Goal: Transaction & Acquisition: Book appointment/travel/reservation

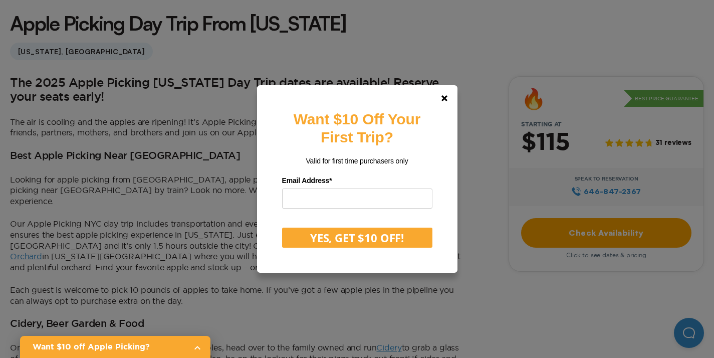
scroll to position [274, 0]
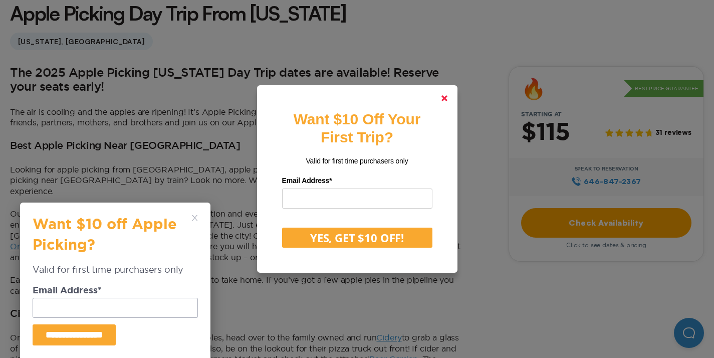
click at [447, 101] on icon at bounding box center [444, 98] width 6 height 6
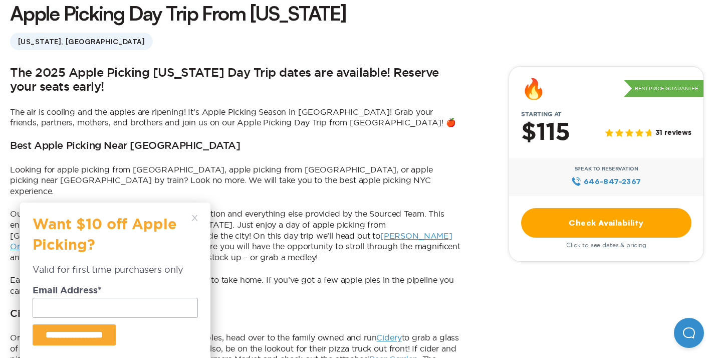
click at [197, 218] on icon at bounding box center [195, 218] width 6 height 6
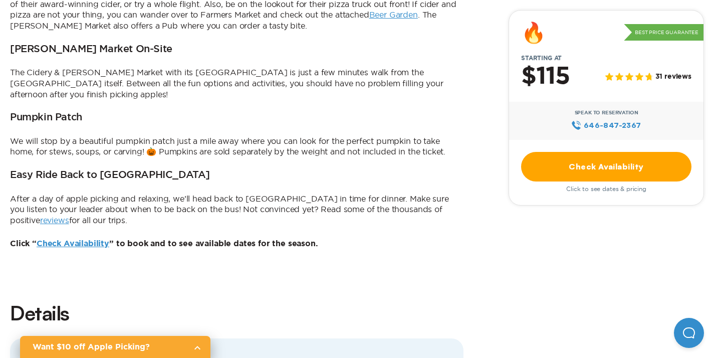
scroll to position [621, 0]
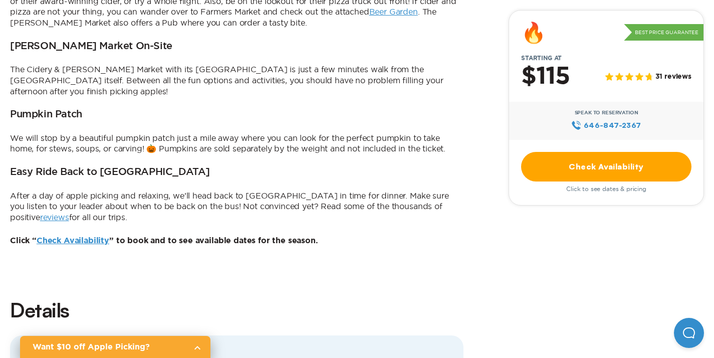
click at [69, 212] on link "reviews" at bounding box center [54, 216] width 29 height 9
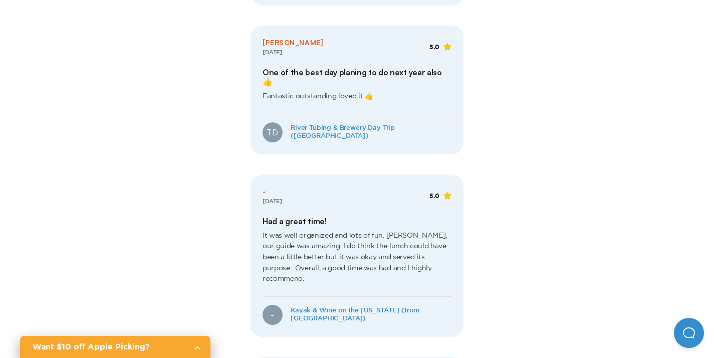
scroll to position [520, 0]
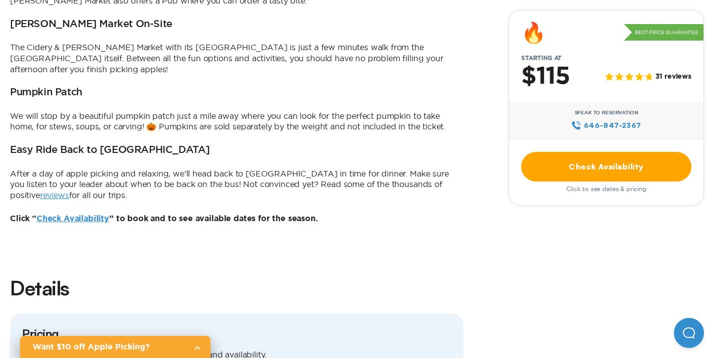
scroll to position [593, 0]
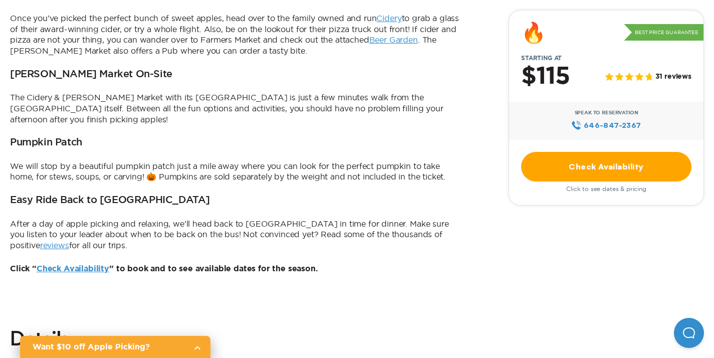
click at [613, 191] on span "Click to see dates & pricing" at bounding box center [606, 188] width 80 height 7
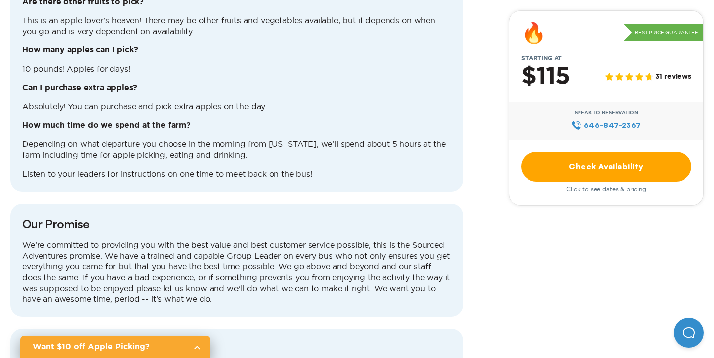
scroll to position [2420, 0]
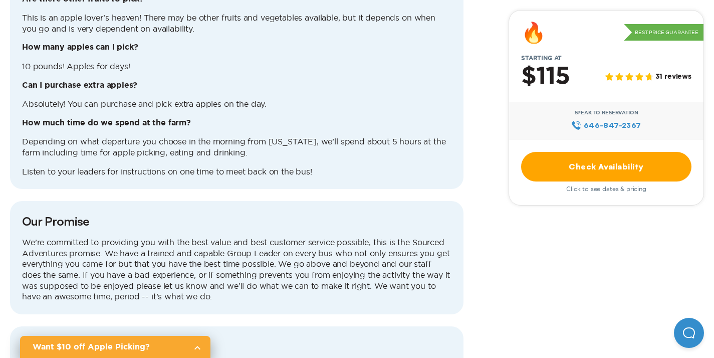
click at [560, 174] on link "Check Availability" at bounding box center [606, 167] width 170 height 30
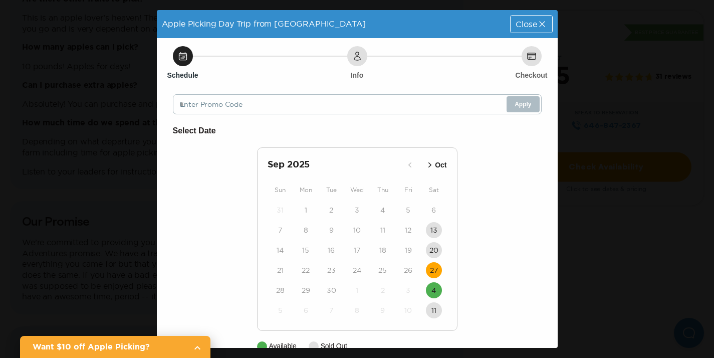
scroll to position [22, 0]
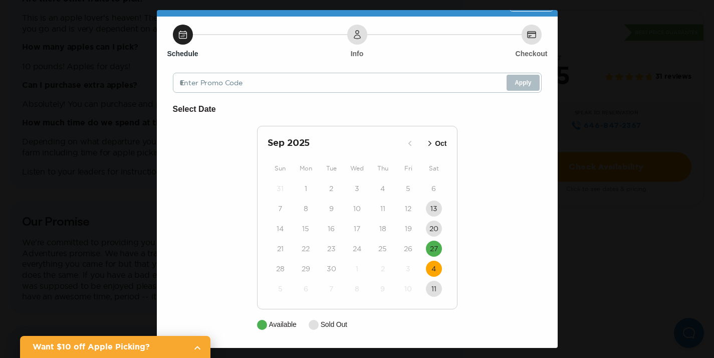
click at [434, 267] on time "4" at bounding box center [433, 269] width 5 height 10
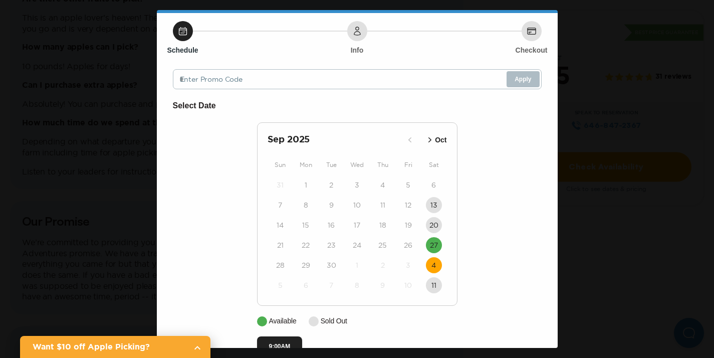
scroll to position [52, 0]
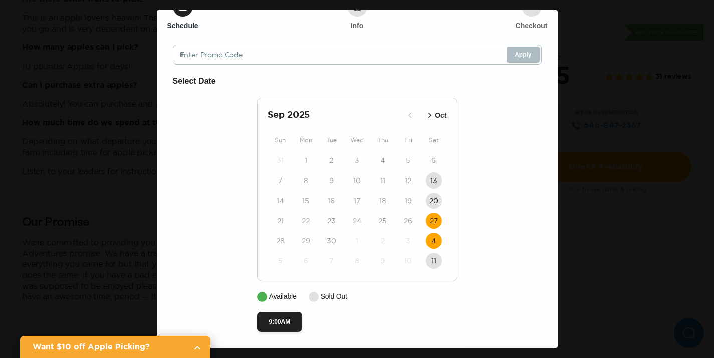
click at [432, 220] on time "27" at bounding box center [434, 220] width 8 height 10
click at [435, 115] on p "Oct" at bounding box center [441, 115] width 12 height 11
click at [433, 164] on time "4" at bounding box center [433, 160] width 5 height 10
click at [421, 116] on icon "button" at bounding box center [422, 115] width 10 height 10
click at [434, 241] on time "4" at bounding box center [433, 241] width 5 height 10
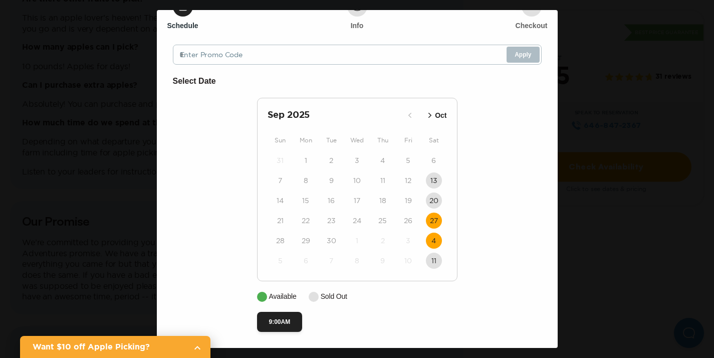
click at [431, 224] on time "27" at bounding box center [434, 220] width 8 height 10
click at [432, 242] on time "4" at bounding box center [433, 241] width 5 height 10
click at [432, 116] on icon "button" at bounding box center [430, 115] width 10 height 10
click at [433, 163] on time "4" at bounding box center [433, 160] width 5 height 10
click at [434, 160] on time "4" at bounding box center [433, 160] width 5 height 10
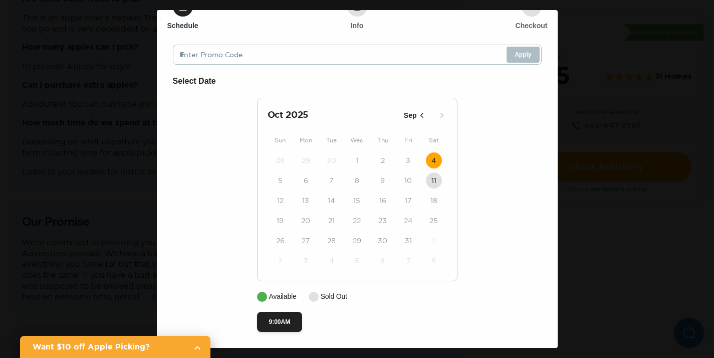
click at [420, 118] on icon "button" at bounding box center [422, 115] width 10 height 10
click at [435, 240] on time "4" at bounding box center [433, 241] width 5 height 10
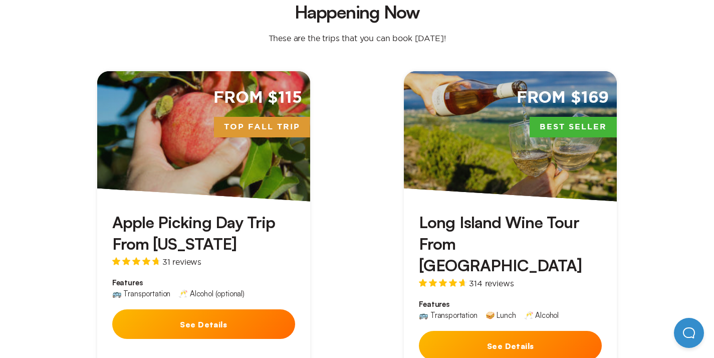
scroll to position [302, 0]
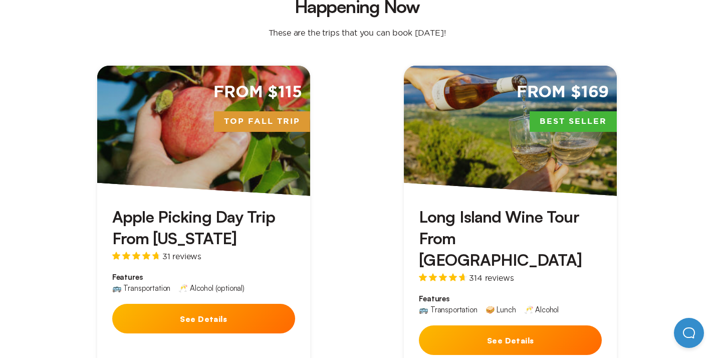
click at [497, 163] on div "From $169 Best Seller" at bounding box center [510, 131] width 213 height 130
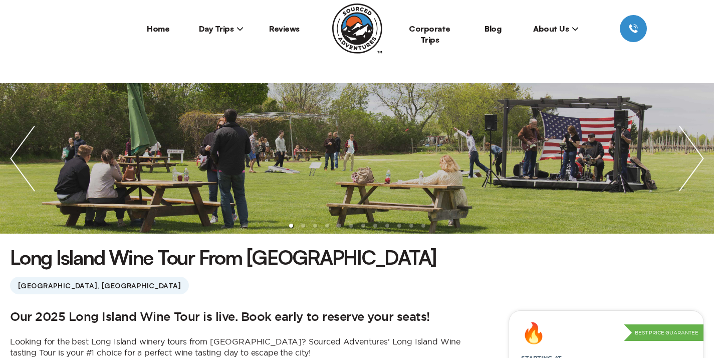
scroll to position [38, 0]
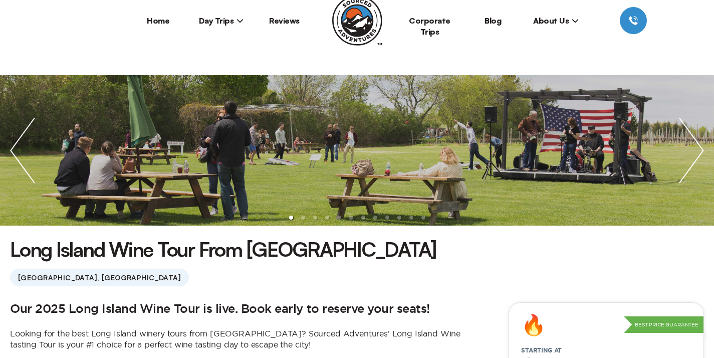
click at [697, 155] on img "next slide / item" at bounding box center [691, 150] width 45 height 150
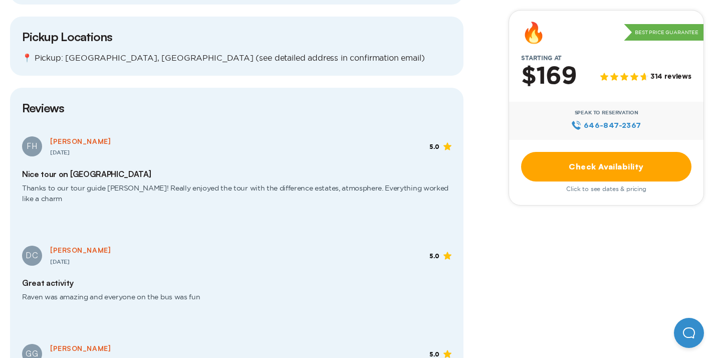
scroll to position [1069, 0]
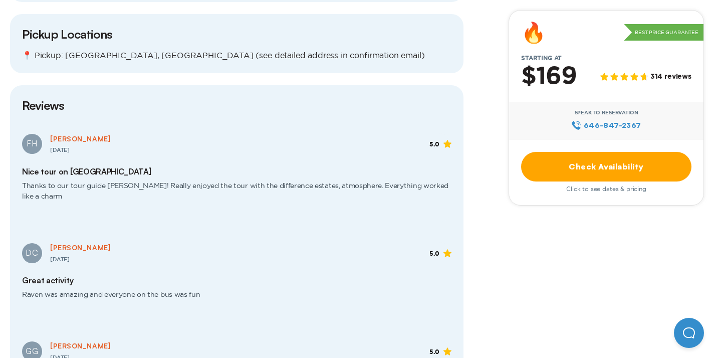
click at [570, 173] on link "Check Availability" at bounding box center [606, 167] width 170 height 30
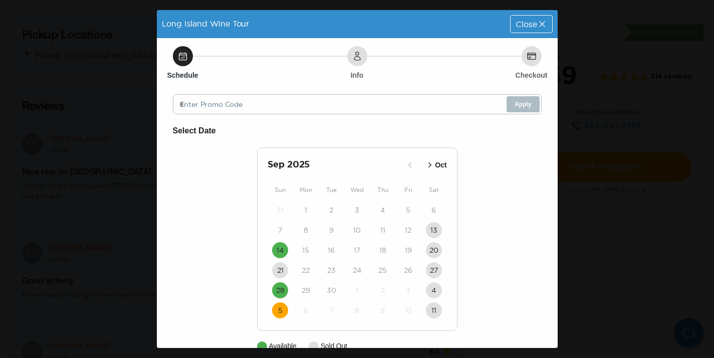
scroll to position [22, 0]
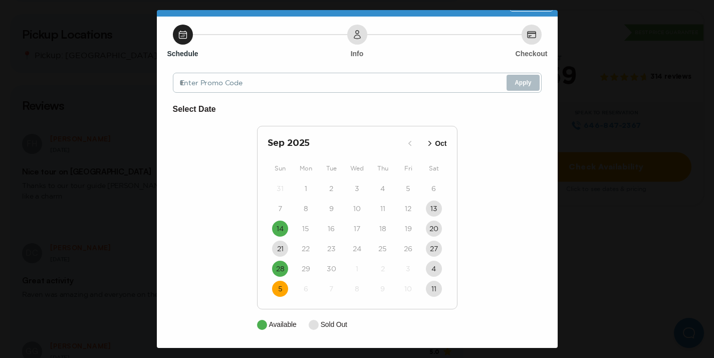
click at [280, 292] on time "5" at bounding box center [280, 289] width 5 height 10
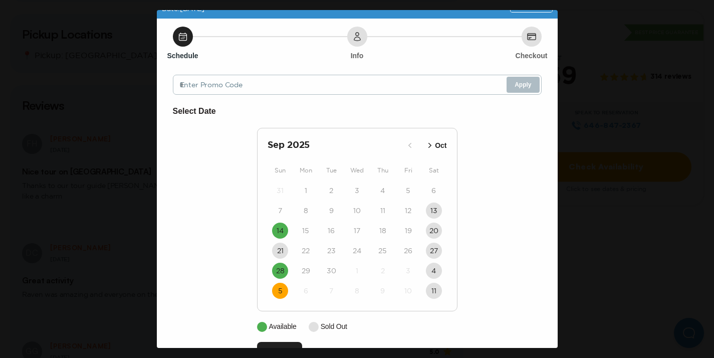
scroll to position [52, 0]
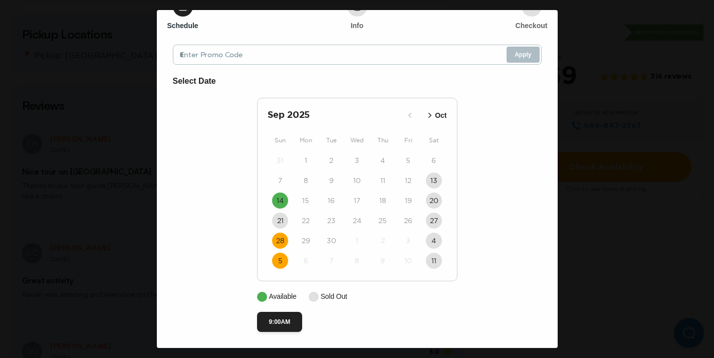
click at [281, 238] on time "28" at bounding box center [280, 241] width 9 height 10
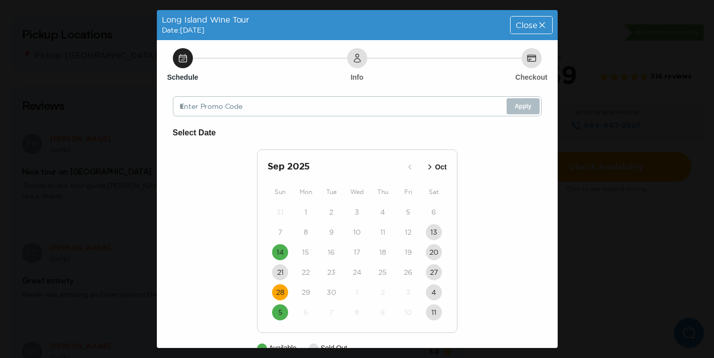
click at [537, 29] on icon at bounding box center [542, 25] width 10 height 10
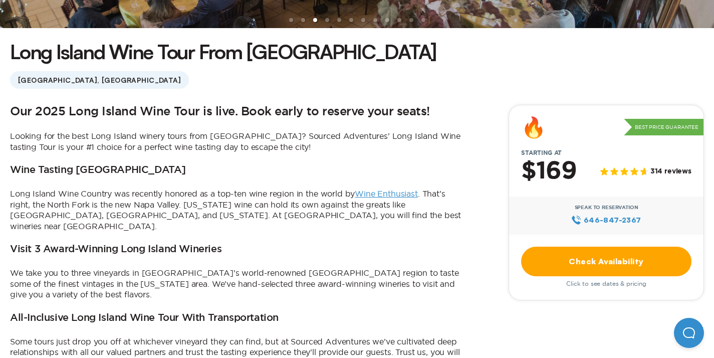
scroll to position [166, 0]
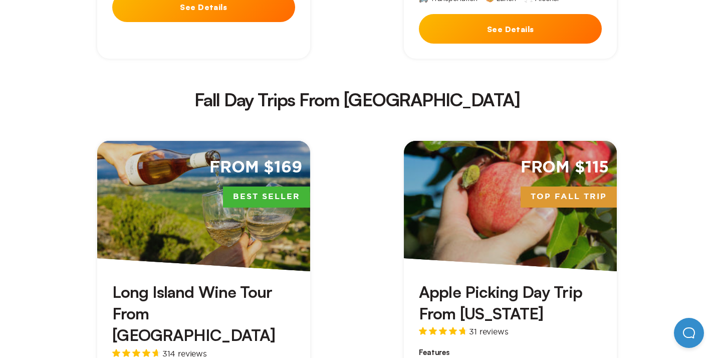
scroll to position [1359, 0]
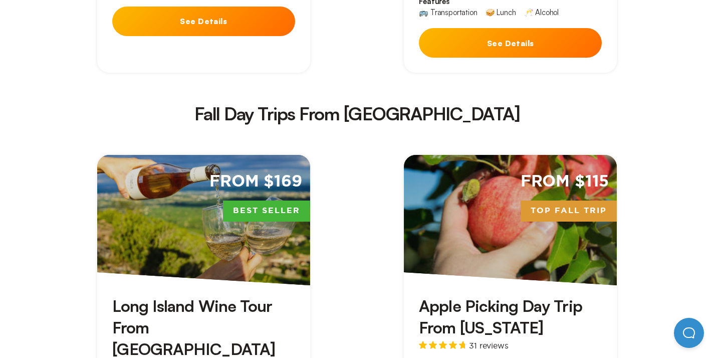
click at [487, 177] on div "From $115 Top Fall Trip" at bounding box center [510, 220] width 213 height 130
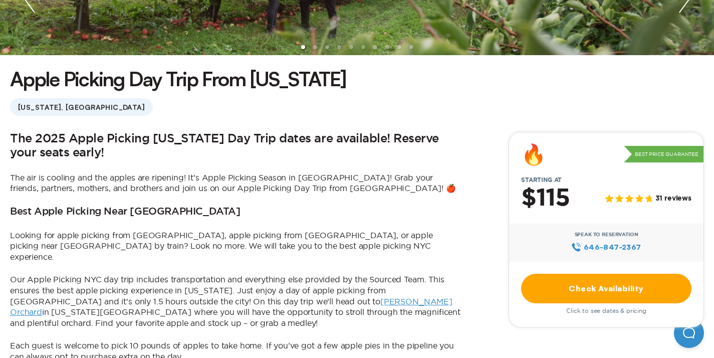
scroll to position [210, 0]
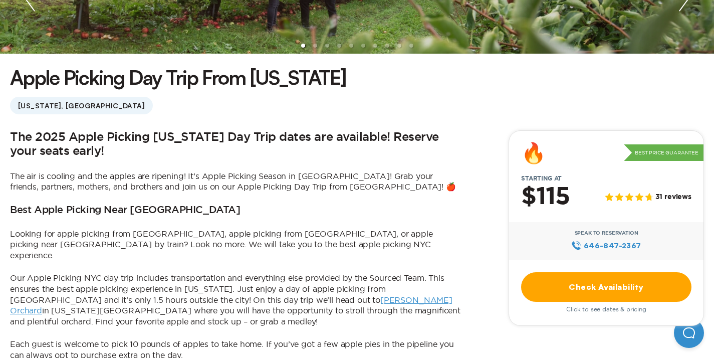
click at [609, 300] on link "Check Availability" at bounding box center [606, 287] width 170 height 30
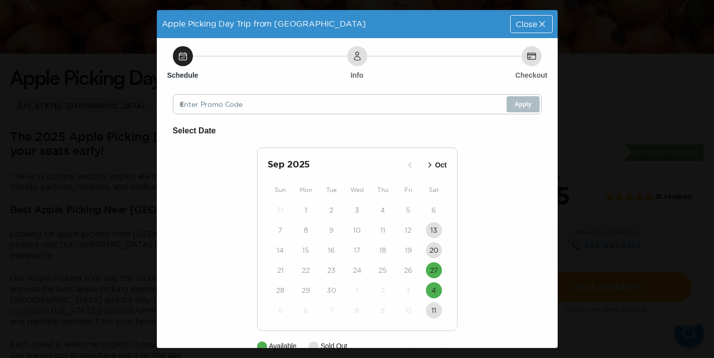
scroll to position [22, 0]
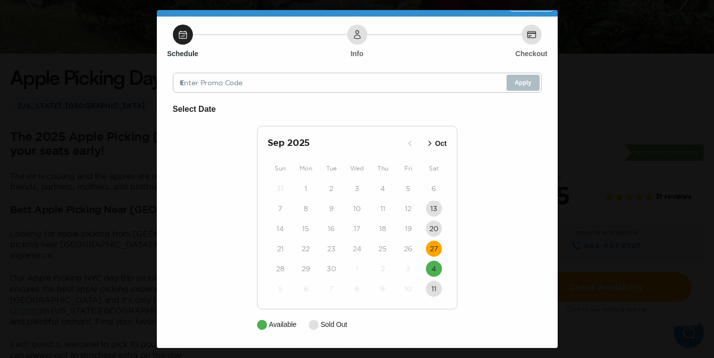
click at [436, 247] on time "27" at bounding box center [434, 249] width 8 height 10
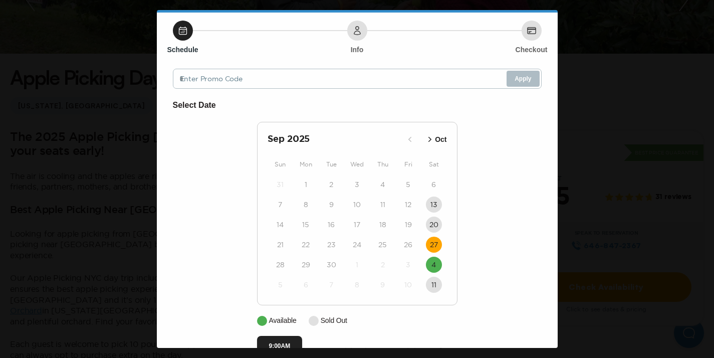
scroll to position [52, 0]
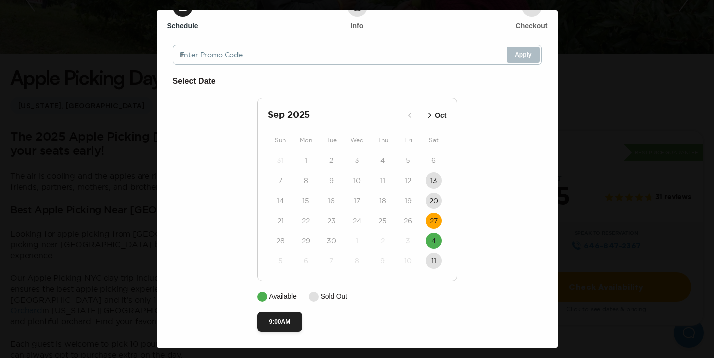
click at [434, 222] on time "27" at bounding box center [434, 220] width 8 height 10
click at [433, 237] on time "4" at bounding box center [433, 241] width 5 height 10
click at [433, 242] on time "4" at bounding box center [433, 241] width 5 height 10
click at [432, 218] on time "27" at bounding box center [434, 220] width 8 height 10
click at [433, 241] on time "4" at bounding box center [433, 241] width 5 height 10
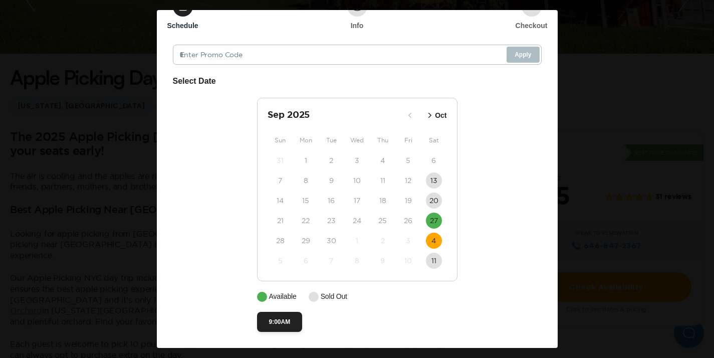
click at [435, 120] on p "Oct" at bounding box center [441, 115] width 12 height 11
click at [431, 162] on time "4" at bounding box center [433, 160] width 5 height 10
click at [435, 190] on div "18" at bounding box center [434, 200] width 26 height 20
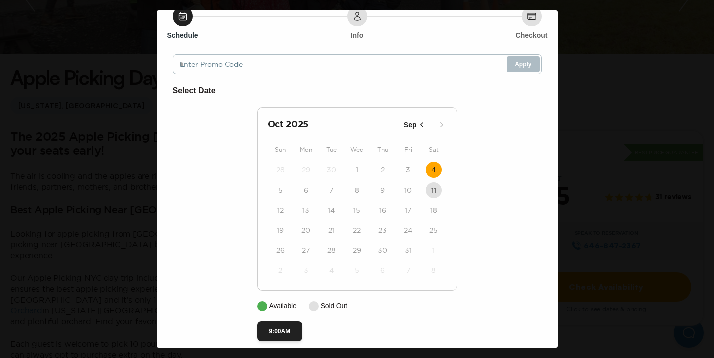
scroll to position [0, 0]
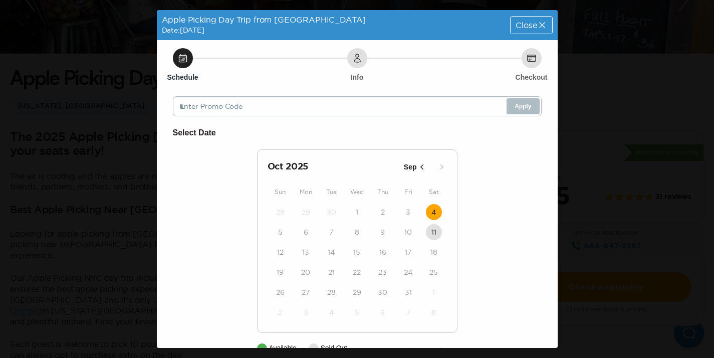
click at [522, 31] on div "Close" at bounding box center [531, 25] width 41 height 17
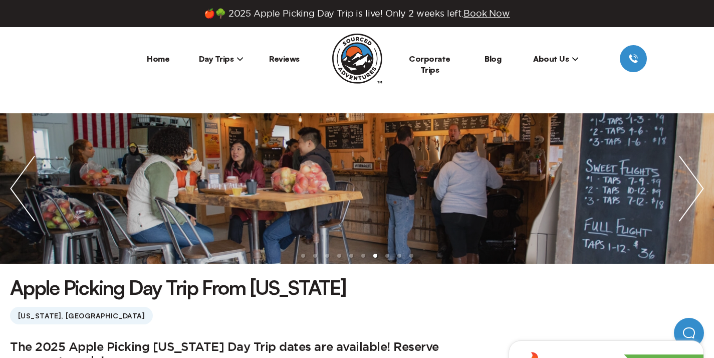
scroll to position [210, 0]
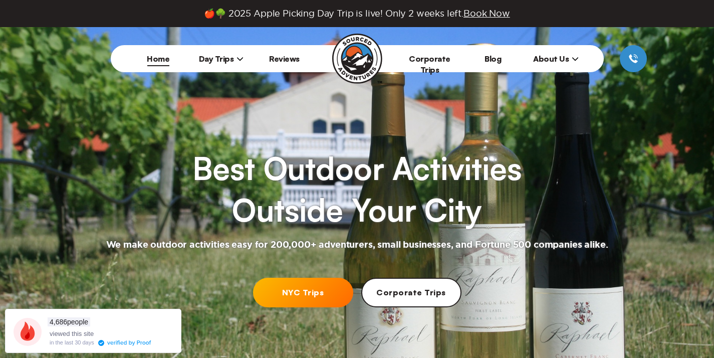
click at [305, 291] on link "NYC Trips" at bounding box center [303, 293] width 100 height 30
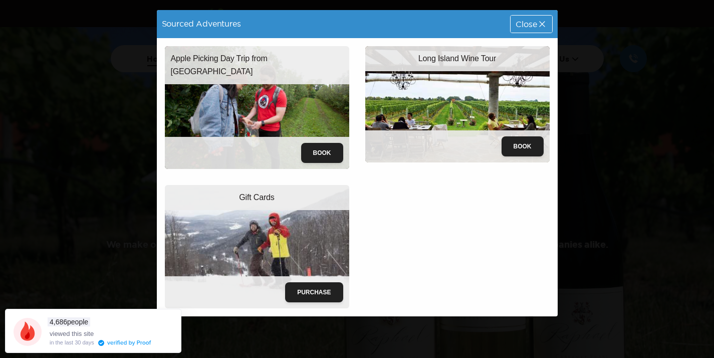
click at [287, 116] on img at bounding box center [257, 107] width 184 height 123
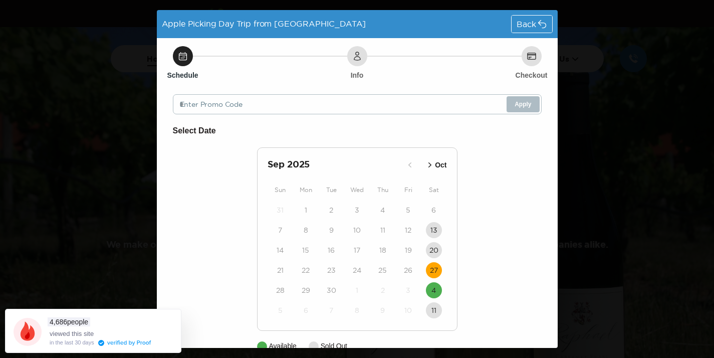
click at [433, 269] on time "27" at bounding box center [434, 270] width 8 height 10
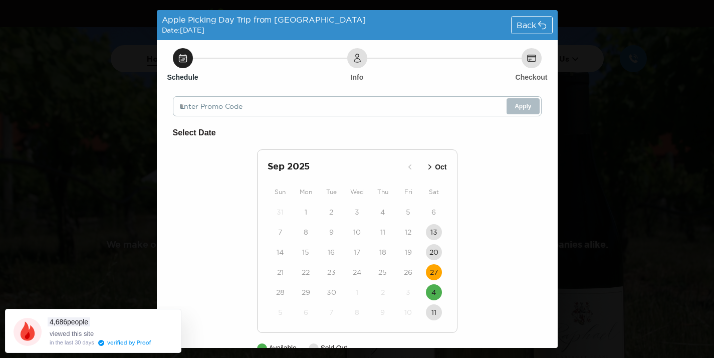
scroll to position [52, 0]
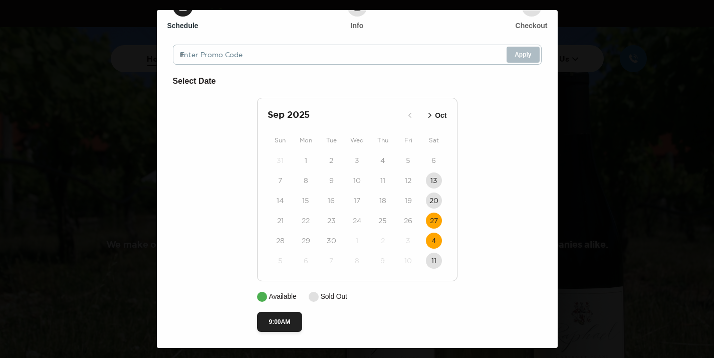
click at [436, 242] on time "4" at bounding box center [433, 241] width 5 height 10
click at [438, 112] on p "Oct" at bounding box center [441, 115] width 12 height 11
click at [422, 115] on icon "button" at bounding box center [422, 115] width 10 height 10
click at [440, 114] on p "Oct" at bounding box center [441, 115] width 12 height 11
click at [422, 118] on icon "button" at bounding box center [422, 115] width 10 height 10
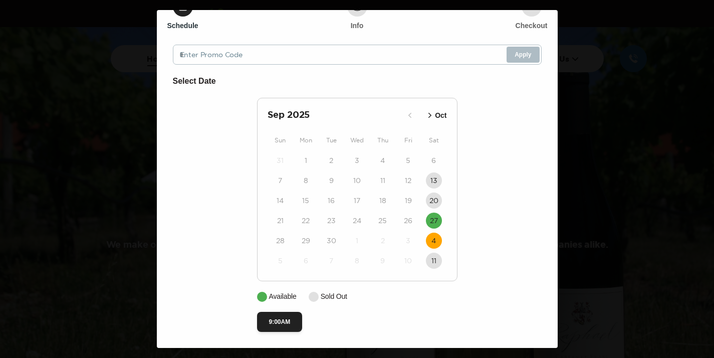
scroll to position [0, 0]
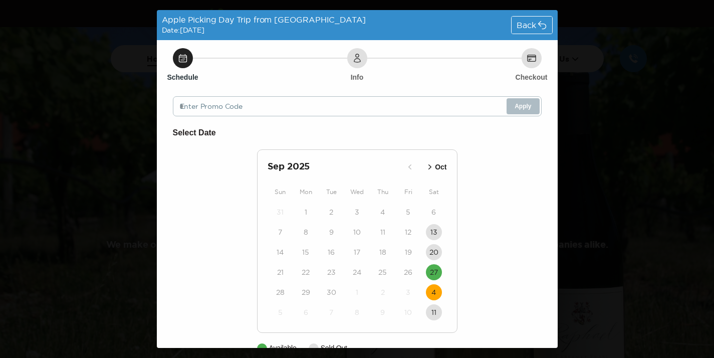
click at [533, 28] on span "Back" at bounding box center [526, 25] width 19 height 8
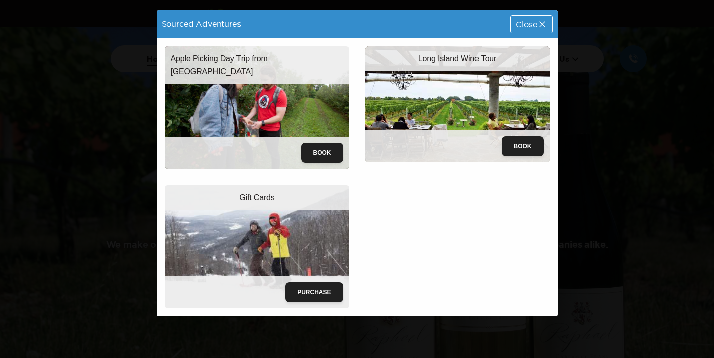
click at [451, 112] on img at bounding box center [457, 104] width 184 height 116
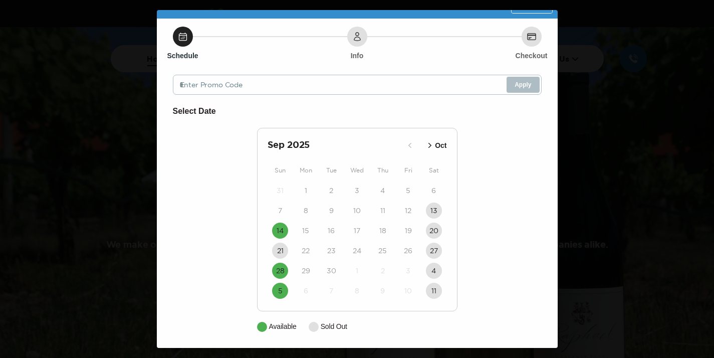
scroll to position [22, 0]
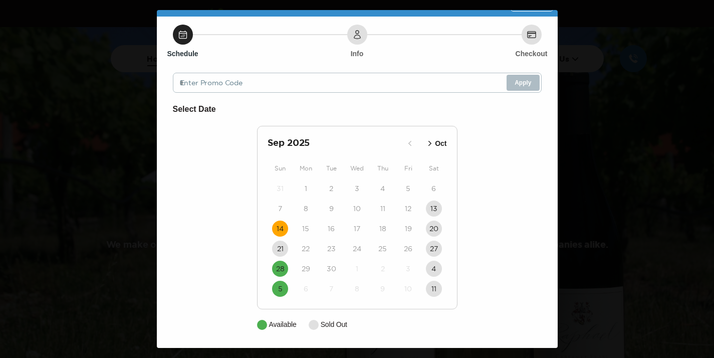
click at [280, 230] on time "14" at bounding box center [280, 228] width 7 height 10
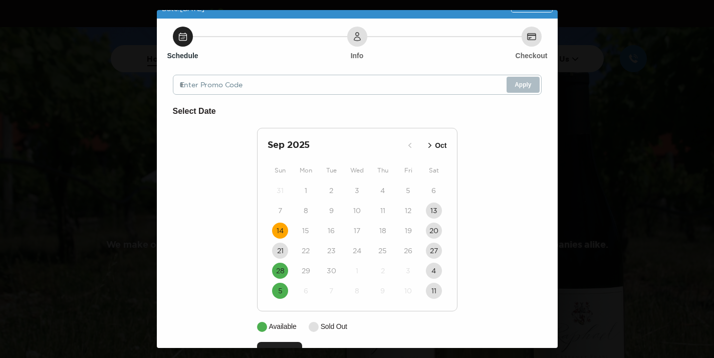
scroll to position [52, 0]
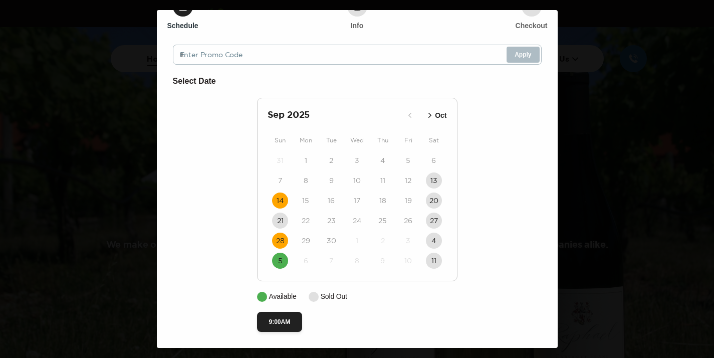
click at [282, 240] on time "28" at bounding box center [280, 241] width 9 height 10
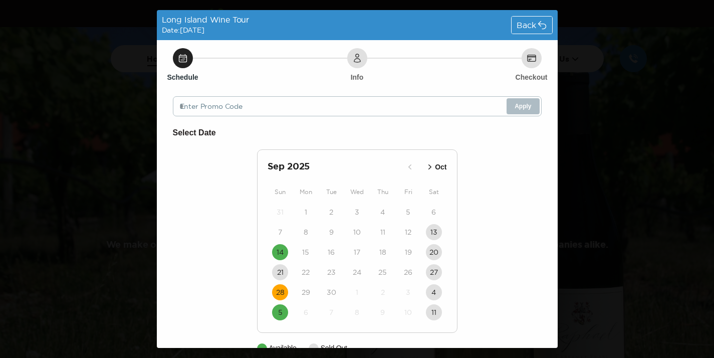
click at [527, 23] on span "Back" at bounding box center [526, 25] width 19 height 8
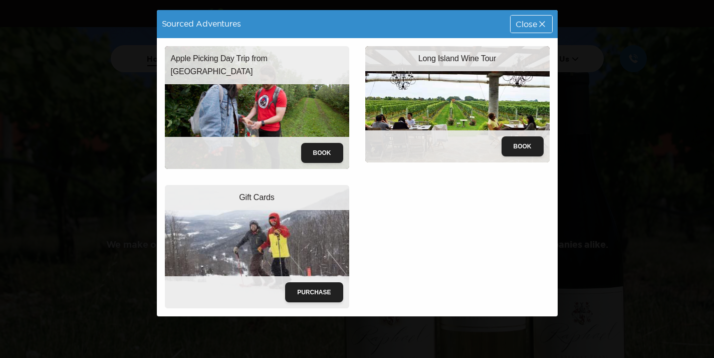
click at [543, 29] on div "Close" at bounding box center [531, 24] width 41 height 17
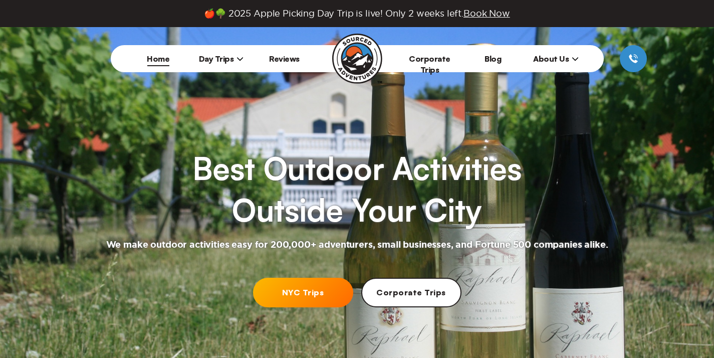
click at [284, 291] on link "NYC Trips" at bounding box center [303, 293] width 100 height 30
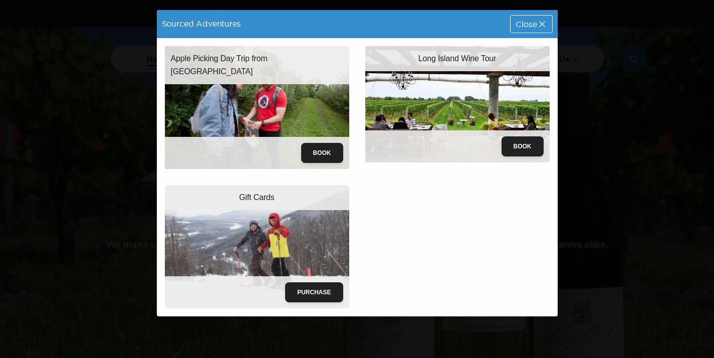
click at [462, 90] on img at bounding box center [457, 104] width 184 height 116
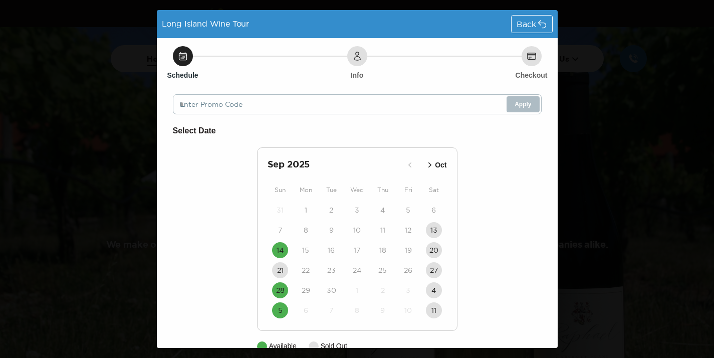
scroll to position [22, 0]
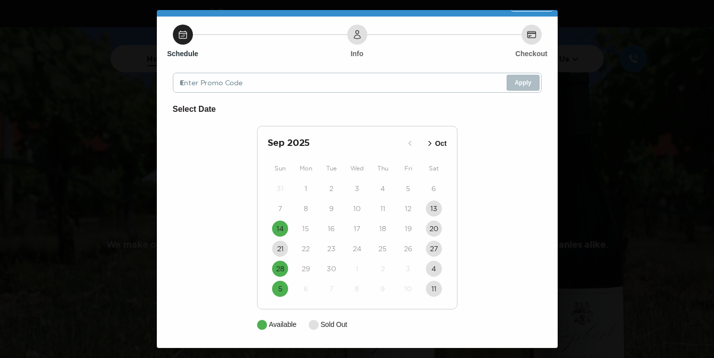
click at [187, 34] on icon at bounding box center [183, 35] width 10 height 10
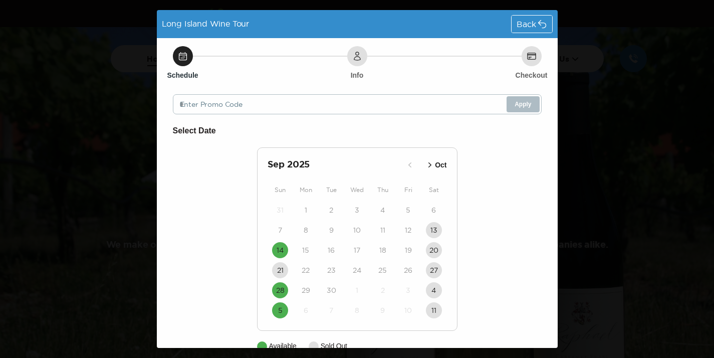
click at [525, 21] on span "Back" at bounding box center [526, 24] width 19 height 8
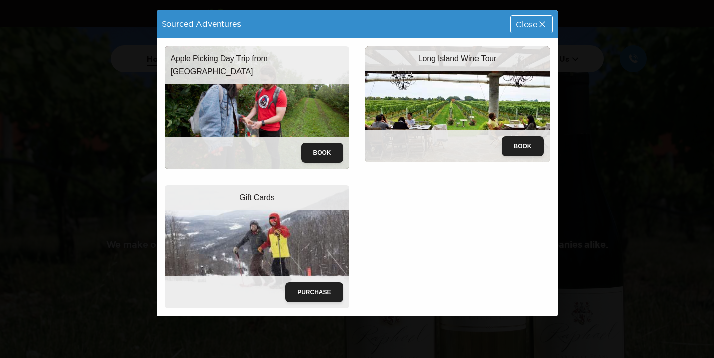
click at [540, 24] on icon at bounding box center [542, 24] width 10 height 10
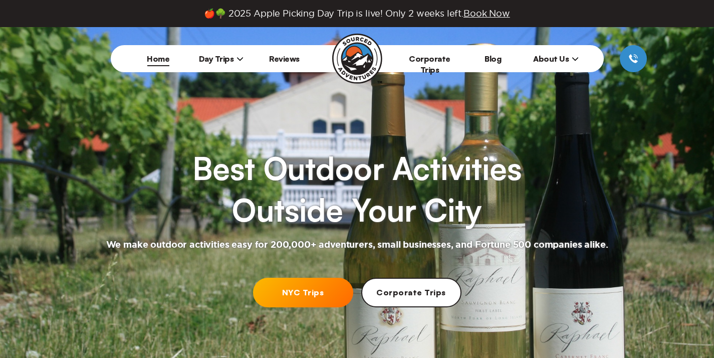
click at [218, 61] on span "Day Trips" at bounding box center [221, 59] width 45 height 10
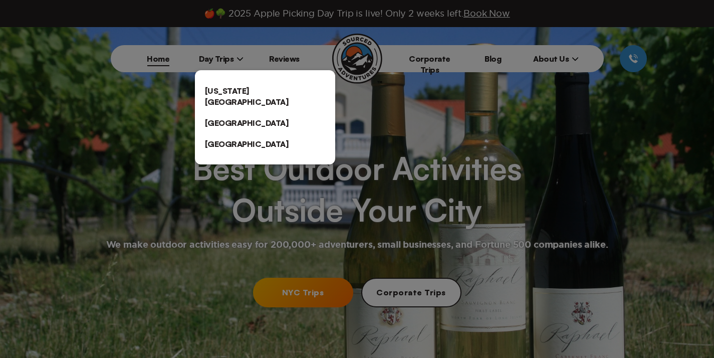
click at [228, 88] on link "[US_STATE][GEOGRAPHIC_DATA]" at bounding box center [265, 96] width 140 height 32
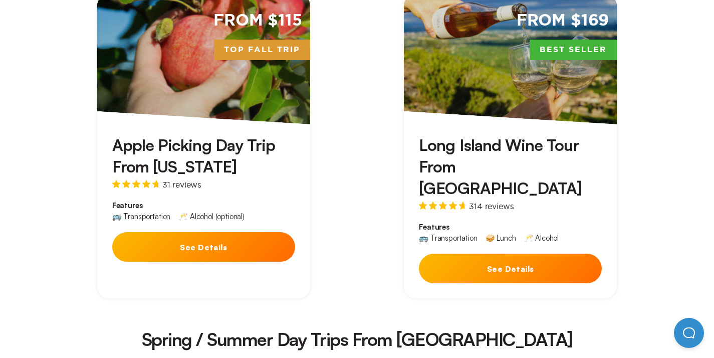
scroll to position [375, 0]
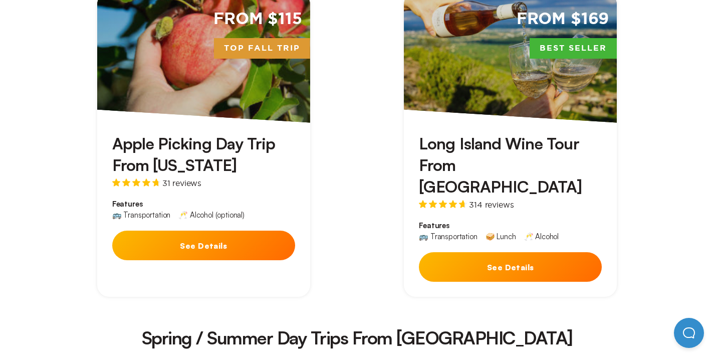
click at [488, 252] on button "See Details" at bounding box center [510, 267] width 183 height 30
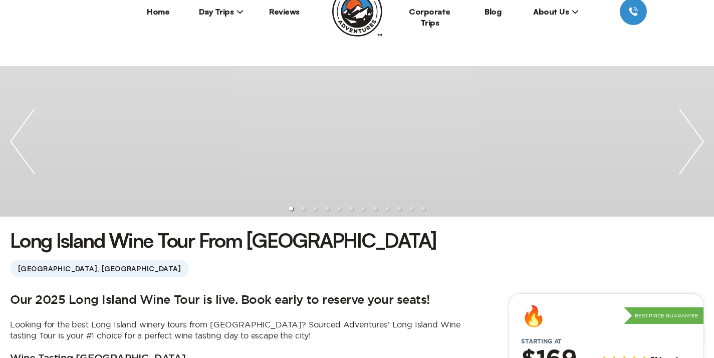
scroll to position [51, 0]
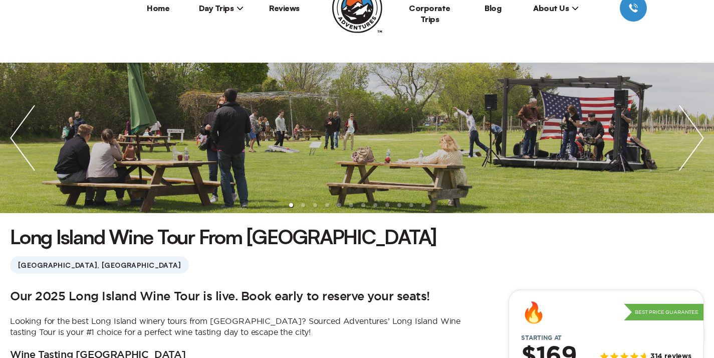
click at [696, 136] on img "next slide / item" at bounding box center [691, 138] width 45 height 150
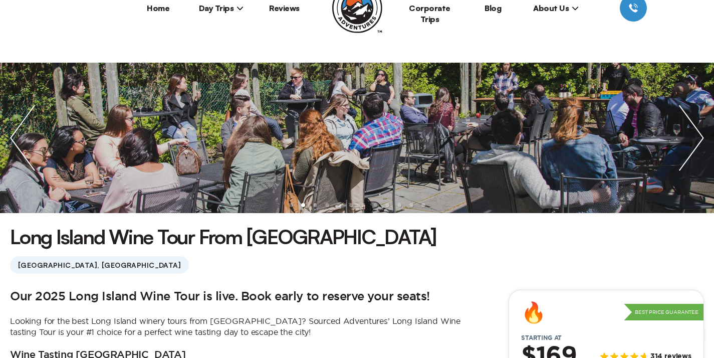
click at [696, 146] on img "next slide / item" at bounding box center [691, 138] width 45 height 150
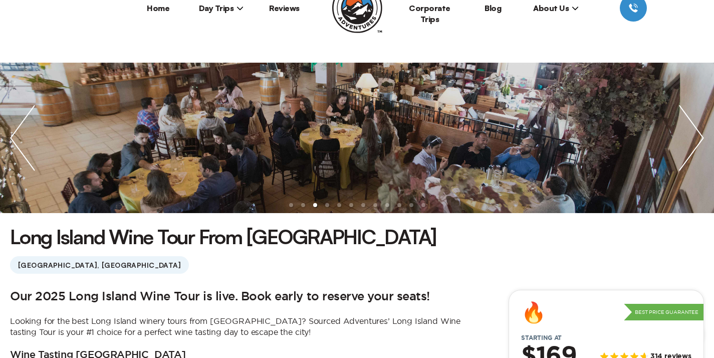
click at [697, 146] on img "next slide / item" at bounding box center [691, 138] width 45 height 150
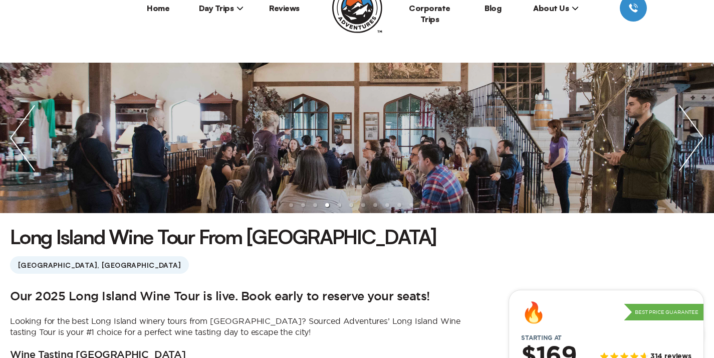
click at [697, 146] on img "next slide / item" at bounding box center [691, 138] width 45 height 150
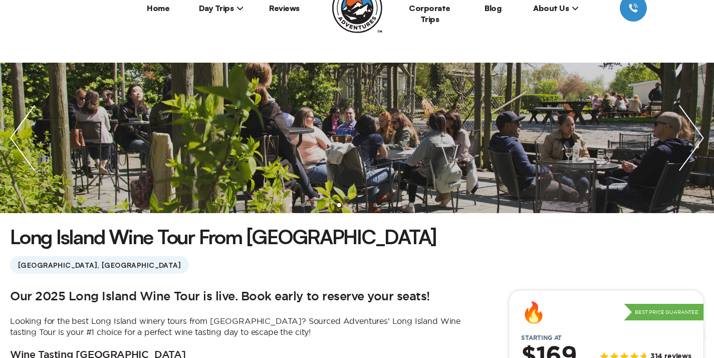
click at [697, 146] on img "next slide / item" at bounding box center [691, 138] width 45 height 150
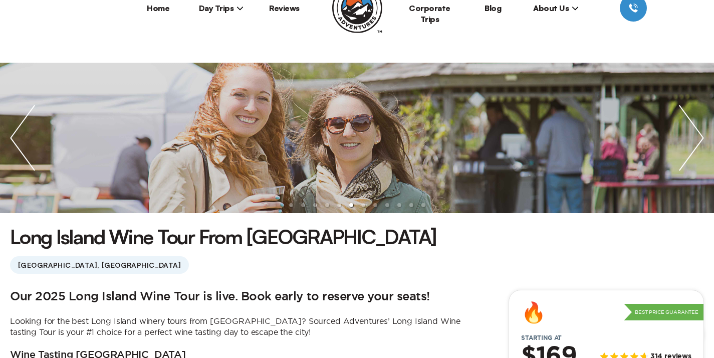
click at [697, 146] on img "next slide / item" at bounding box center [691, 138] width 45 height 150
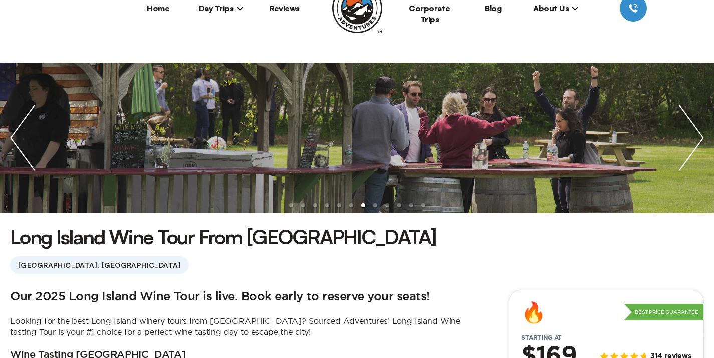
click at [697, 145] on img "next slide / item" at bounding box center [691, 138] width 45 height 150
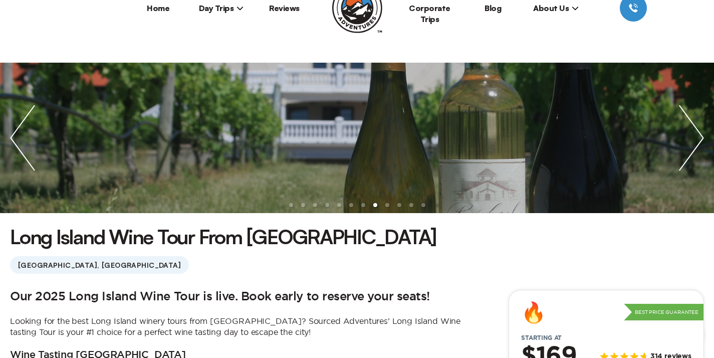
click at [697, 145] on img "next slide / item" at bounding box center [691, 138] width 45 height 150
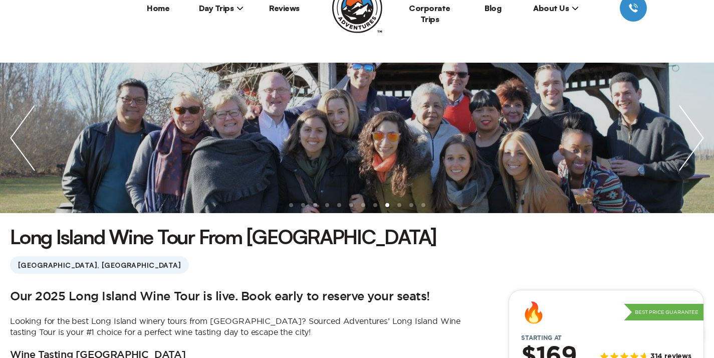
click at [697, 145] on img "next slide / item" at bounding box center [691, 138] width 45 height 150
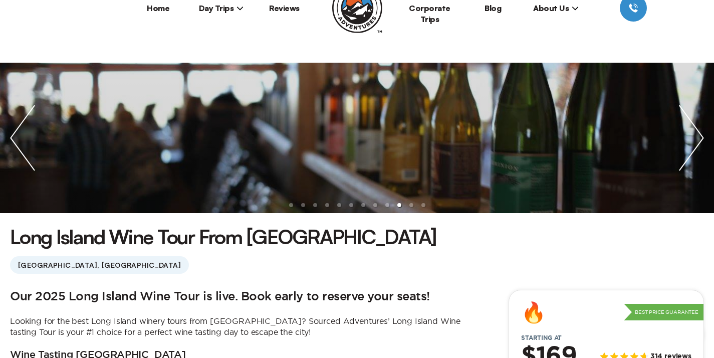
click at [697, 145] on img "next slide / item" at bounding box center [691, 138] width 45 height 150
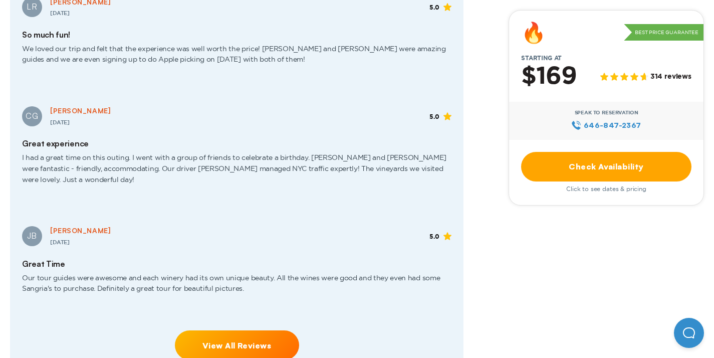
scroll to position [1895, 0]
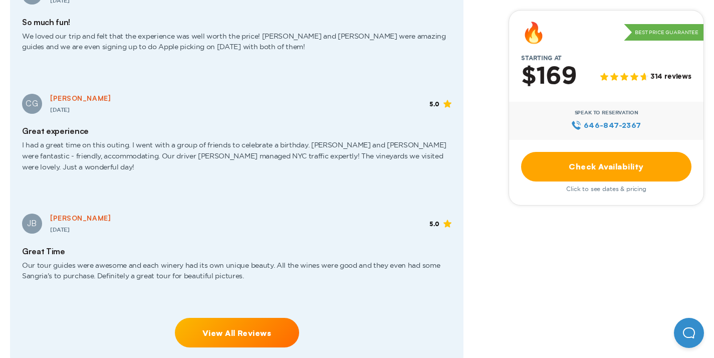
click at [268, 318] on link "View All Reviews" at bounding box center [237, 333] width 124 height 30
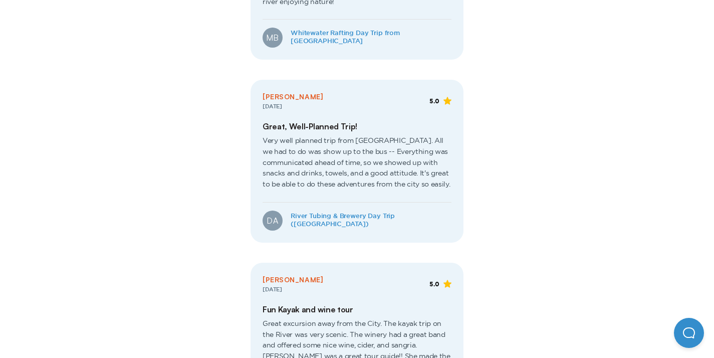
scroll to position [1530, 0]
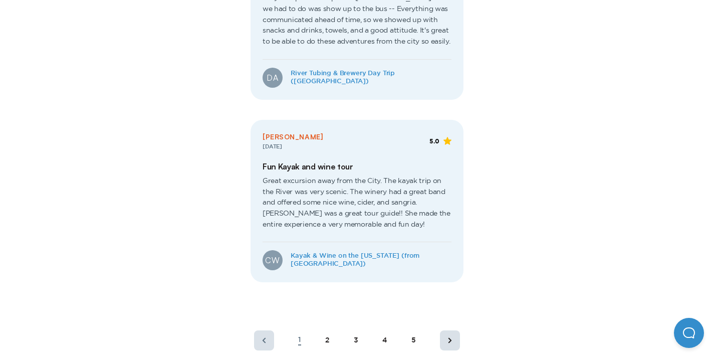
click at [327, 336] on div "2" at bounding box center [327, 340] width 5 height 9
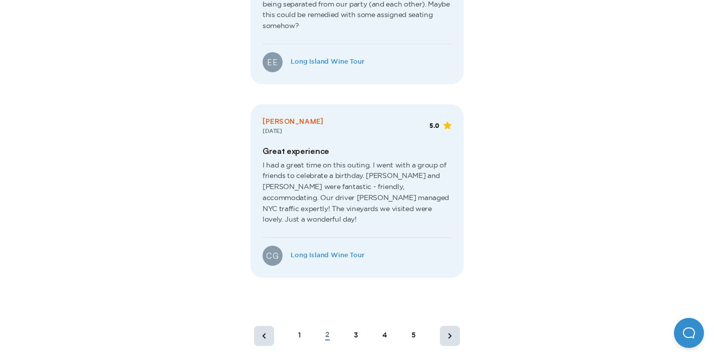
scroll to position [1619, 0]
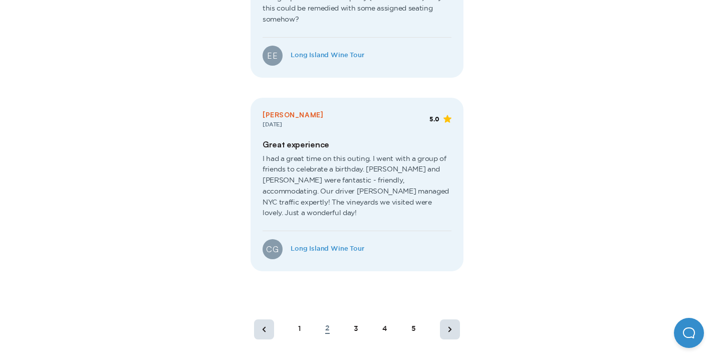
click at [360, 311] on div "1 2 3 4 5" at bounding box center [357, 329] width 230 height 36
click at [357, 325] on div "3" at bounding box center [356, 329] width 5 height 9
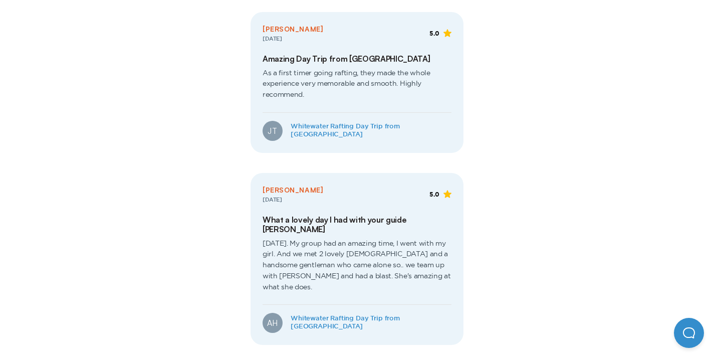
scroll to position [0, 0]
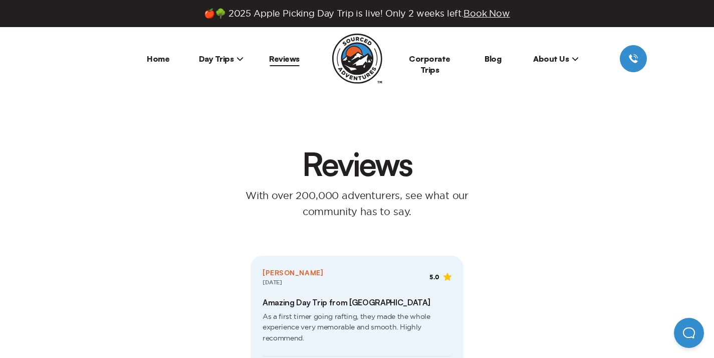
click at [221, 62] on span "Day Trips" at bounding box center [221, 59] width 45 height 10
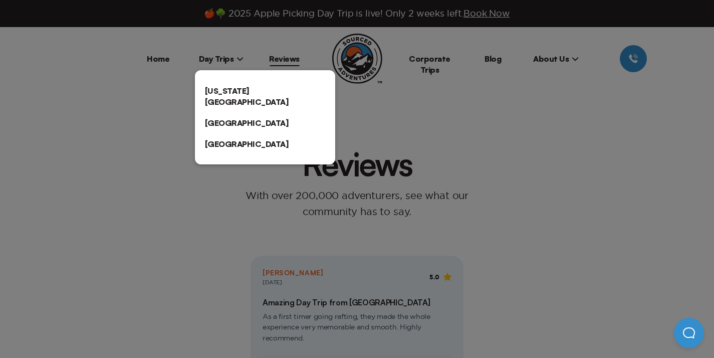
click at [228, 89] on link "[US_STATE][GEOGRAPHIC_DATA]" at bounding box center [265, 96] width 140 height 32
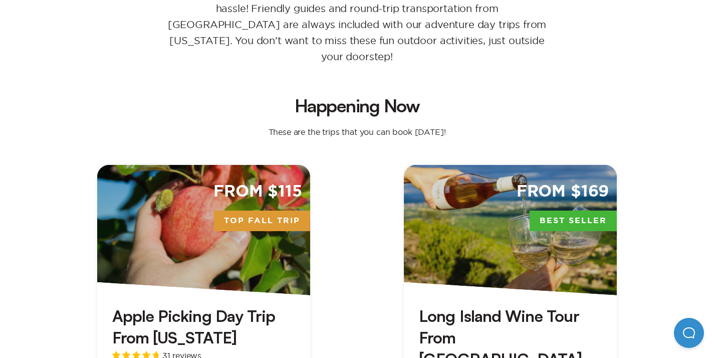
scroll to position [221, 0]
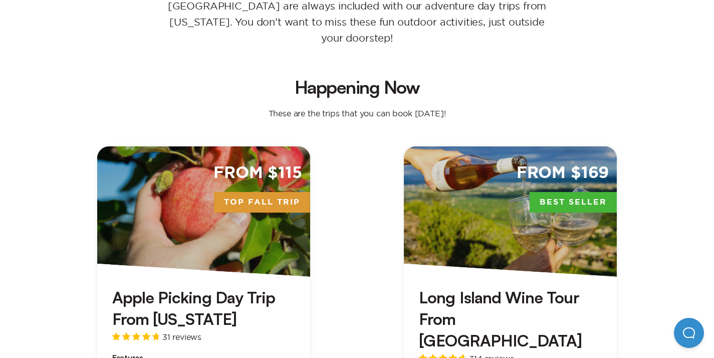
click at [222, 212] on div "From $115 Top Fall Trip" at bounding box center [203, 211] width 213 height 130
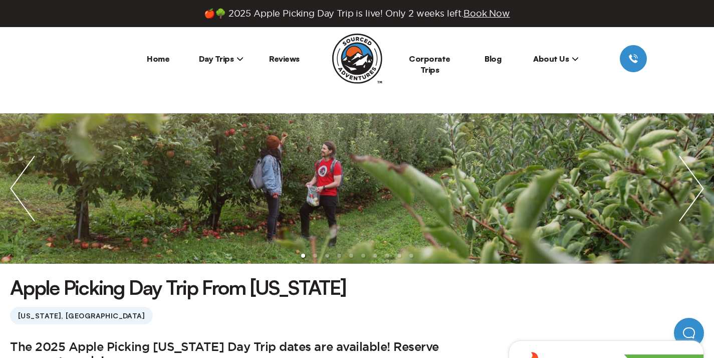
click at [679, 194] on img "next slide / item" at bounding box center [691, 188] width 45 height 150
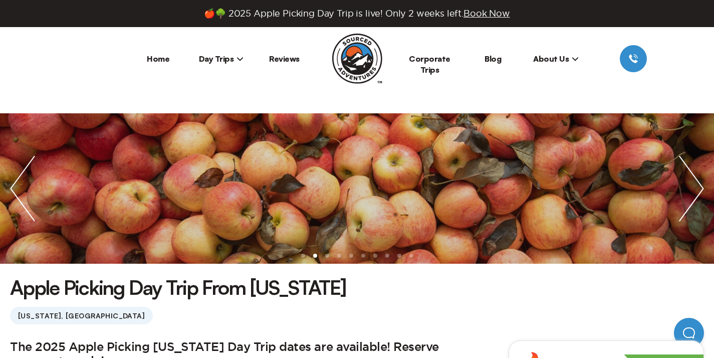
click at [680, 195] on img "next slide / item" at bounding box center [691, 188] width 45 height 150
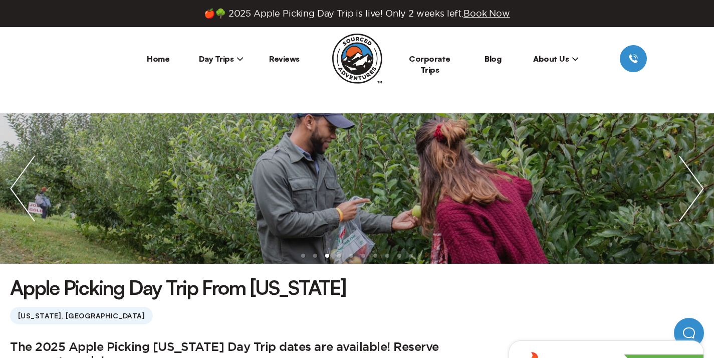
click at [685, 197] on img "next slide / item" at bounding box center [691, 188] width 45 height 150
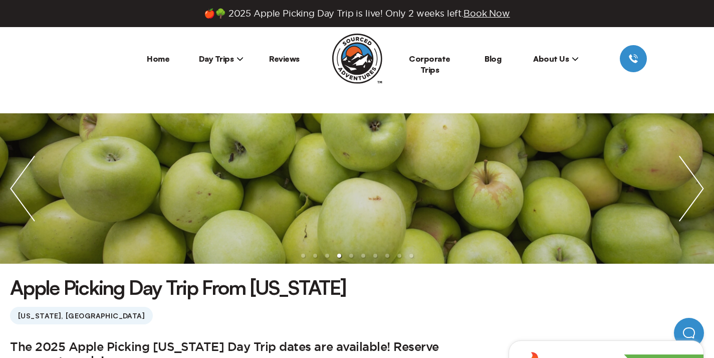
click at [685, 197] on img "next slide / item" at bounding box center [691, 188] width 45 height 150
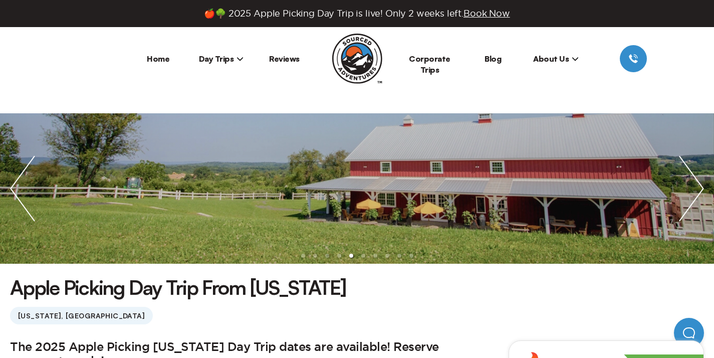
click at [686, 197] on img "next slide / item" at bounding box center [691, 188] width 45 height 150
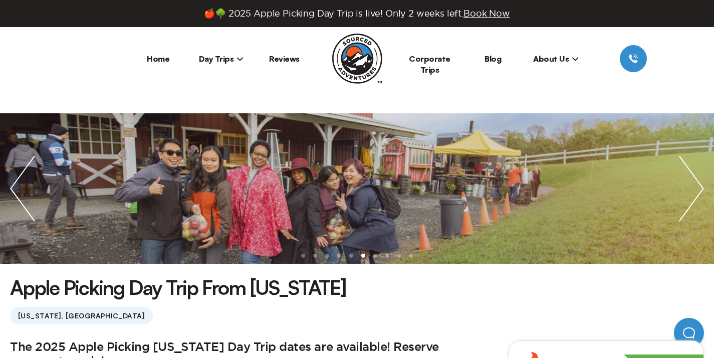
click at [686, 197] on img "next slide / item" at bounding box center [691, 188] width 45 height 150
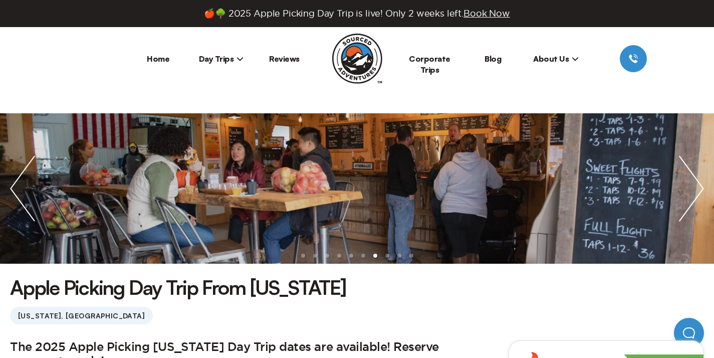
click at [686, 197] on img "next slide / item" at bounding box center [691, 188] width 45 height 150
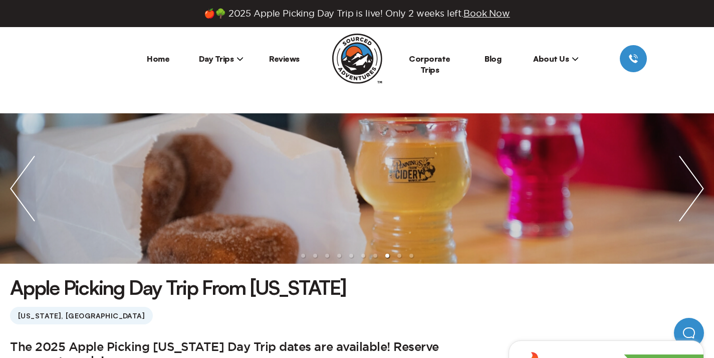
click at [686, 197] on img "next slide / item" at bounding box center [691, 188] width 45 height 150
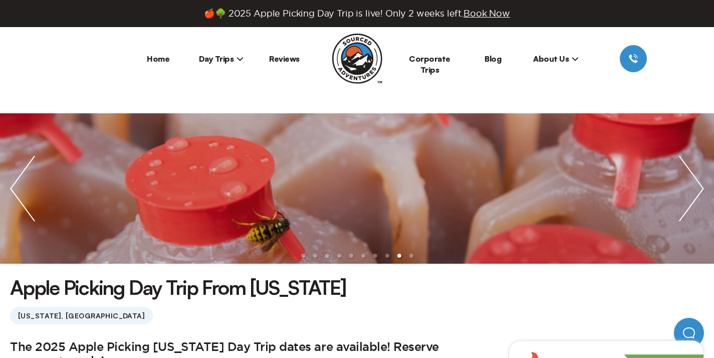
click at [686, 197] on img "next slide / item" at bounding box center [691, 188] width 45 height 150
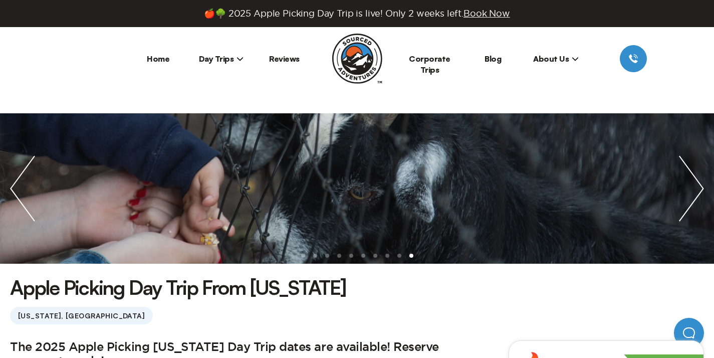
click at [686, 197] on img "next slide / item" at bounding box center [691, 188] width 45 height 150
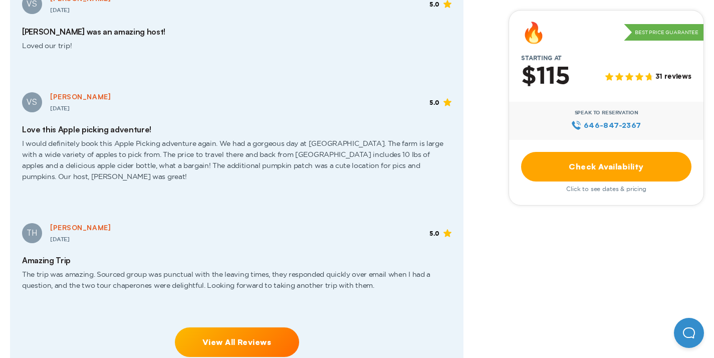
scroll to position [1937, 0]
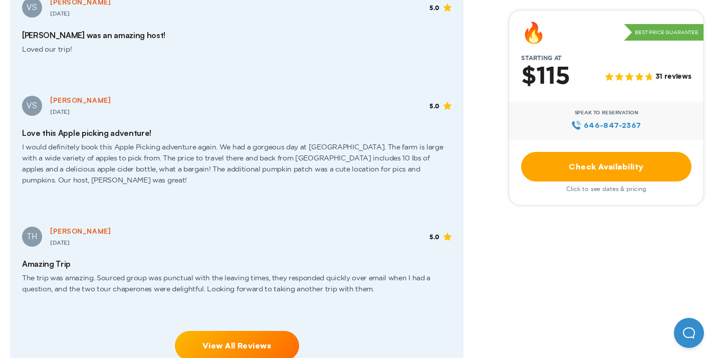
click at [235, 331] on link "View All Reviews" at bounding box center [237, 346] width 124 height 30
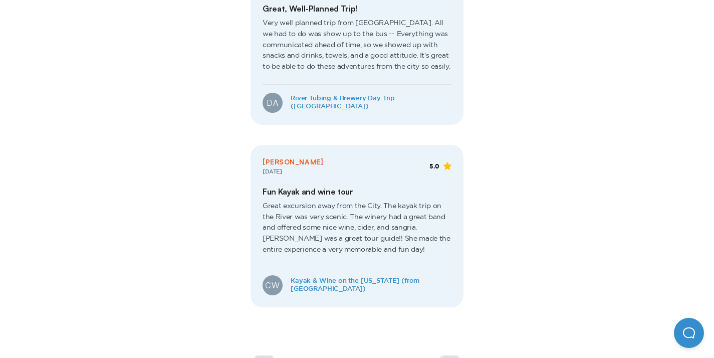
scroll to position [1507, 0]
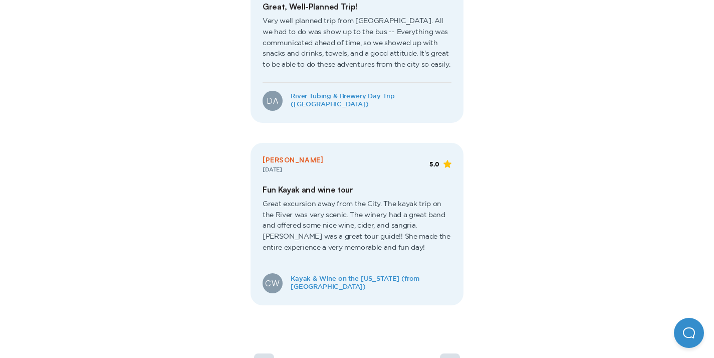
click at [328, 357] on div "2" at bounding box center [327, 363] width 5 height 9
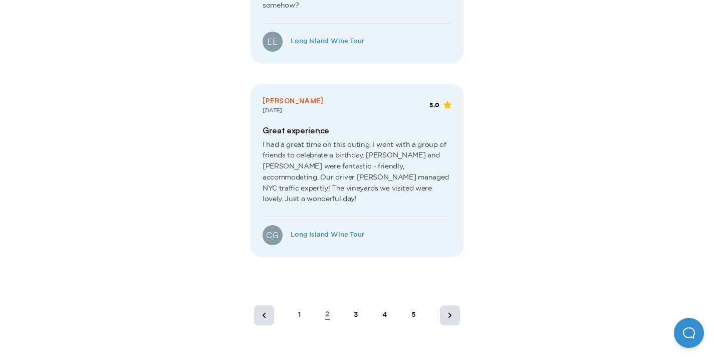
scroll to position [1637, 0]
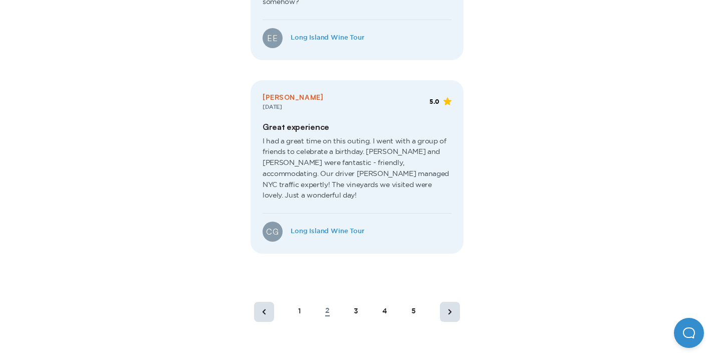
click at [356, 307] on div "3" at bounding box center [356, 311] width 5 height 9
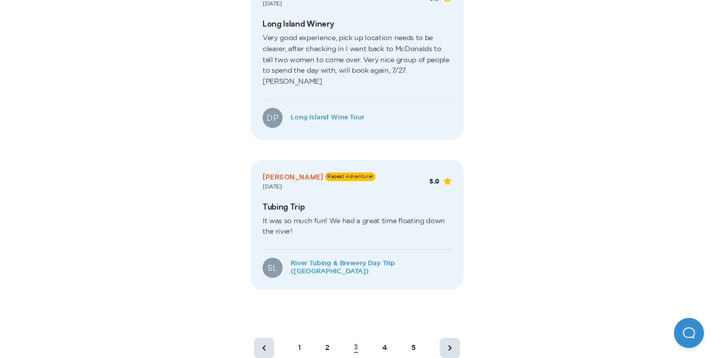
scroll to position [1641, 0]
click at [385, 345] on div "4" at bounding box center [384, 349] width 5 height 9
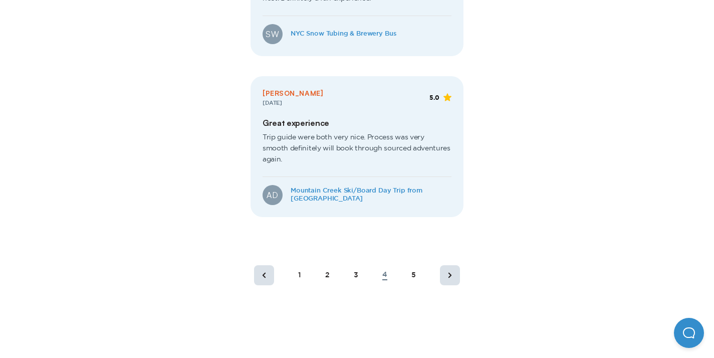
scroll to position [1689, 0]
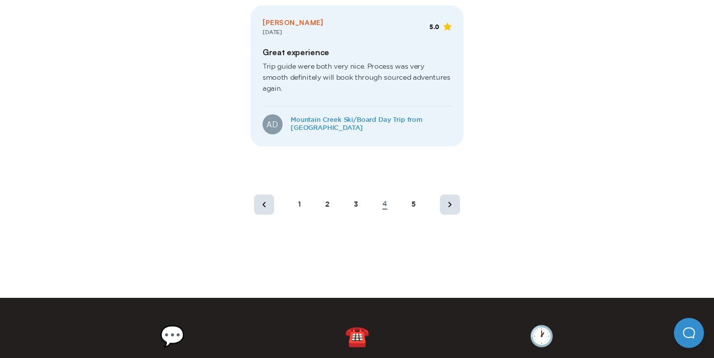
click at [415, 186] on div "1 2 3 4 5" at bounding box center [357, 204] width 230 height 36
click at [416, 186] on div "1 2 3 4 5" at bounding box center [357, 204] width 230 height 36
click at [415, 200] on div "5" at bounding box center [413, 204] width 5 height 9
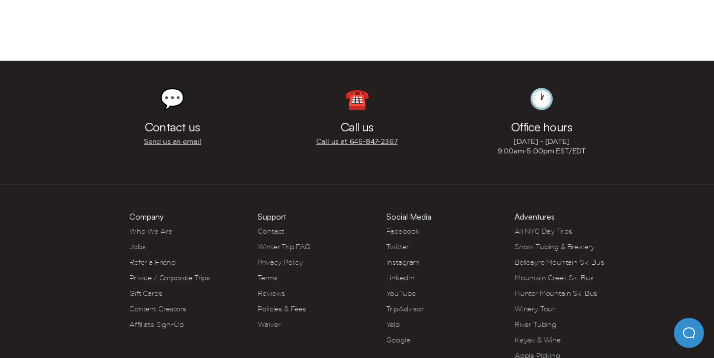
scroll to position [2097, 0]
